Goal: Go to known website: Access a specific website the user already knows

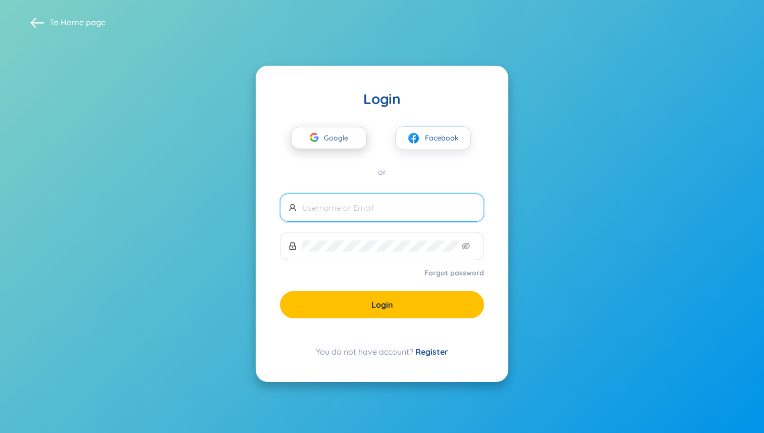
click at [342, 144] on span "Google" at bounding box center [338, 137] width 29 height 21
